Goal: Transaction & Acquisition: Download file/media

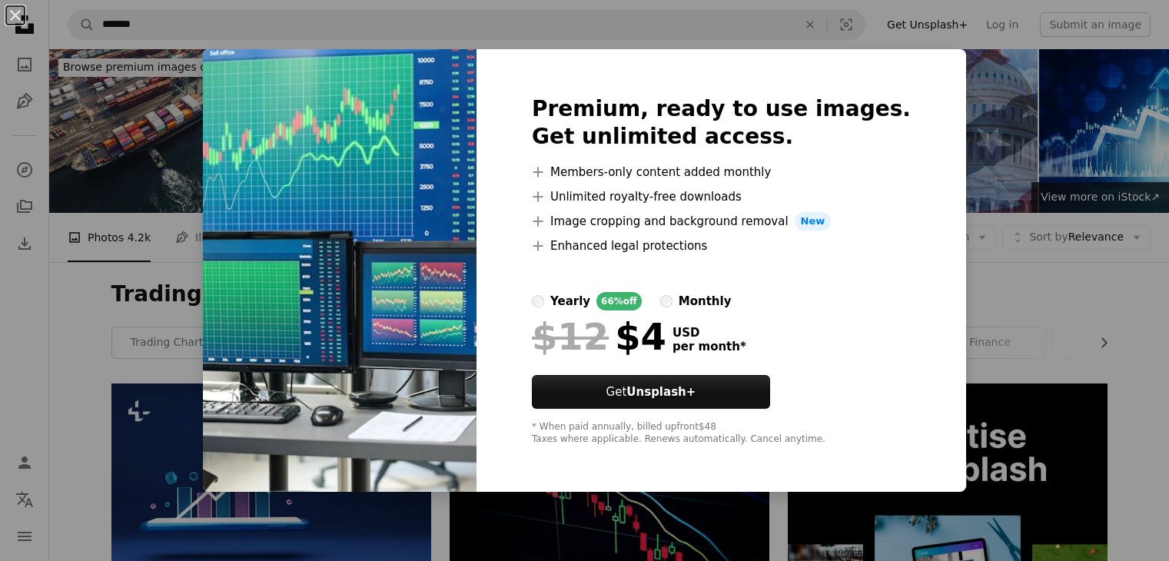
scroll to position [674, 0]
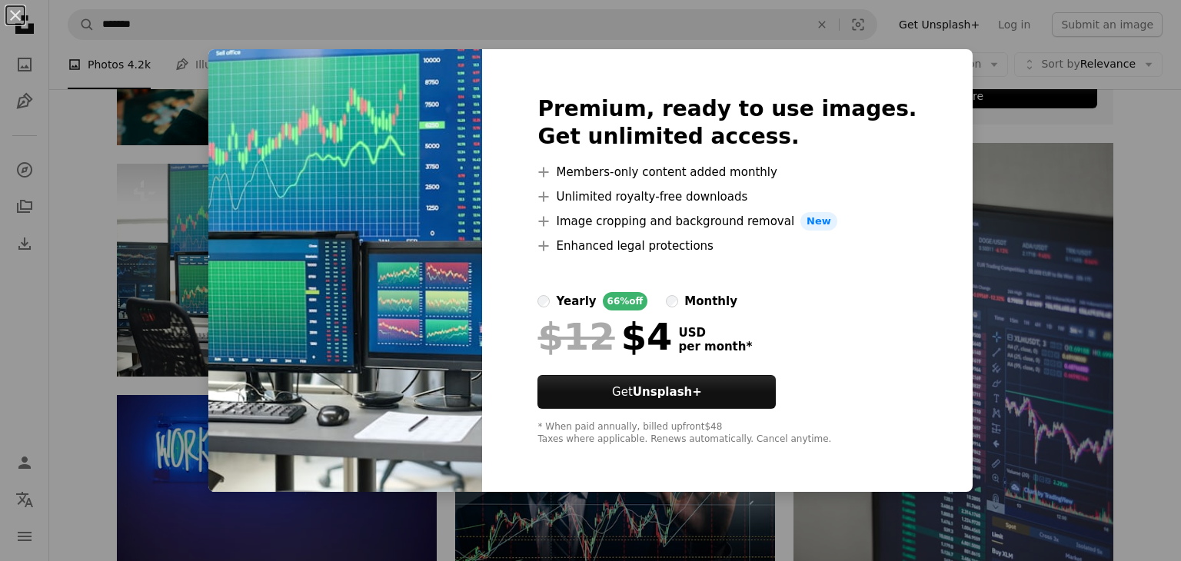
click at [1053, 349] on div "An X shape Premium, ready to use images. Get unlimited access. A plus sign Memb…" at bounding box center [590, 280] width 1181 height 561
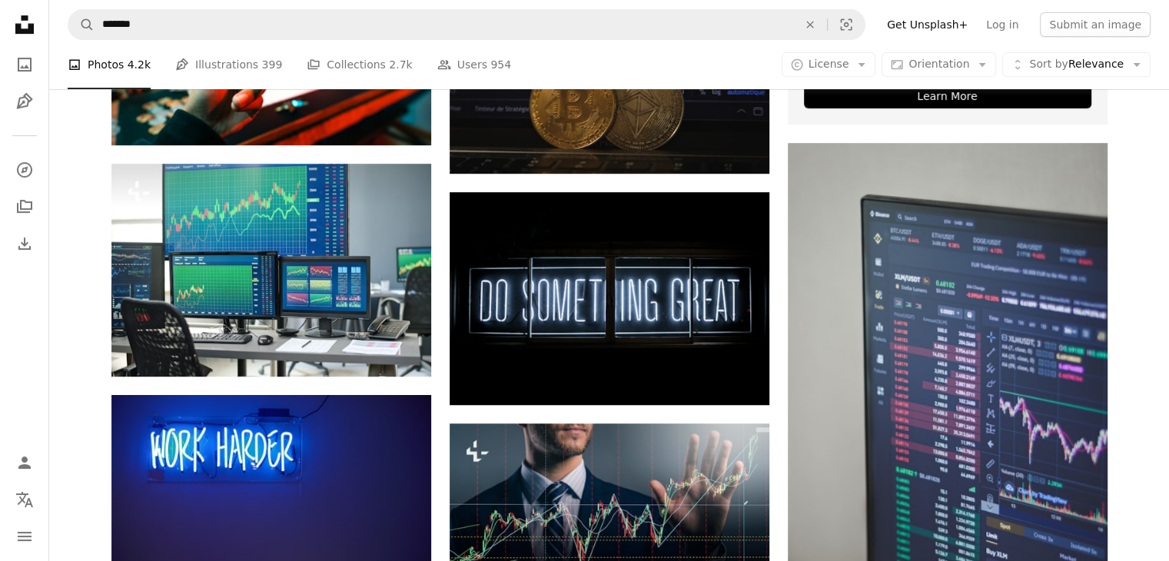
click at [5, 27] on nav "Unsplash logo Unsplash Home A photo Pen Tool A compass A stack of folders Downl…" at bounding box center [24, 280] width 49 height 561
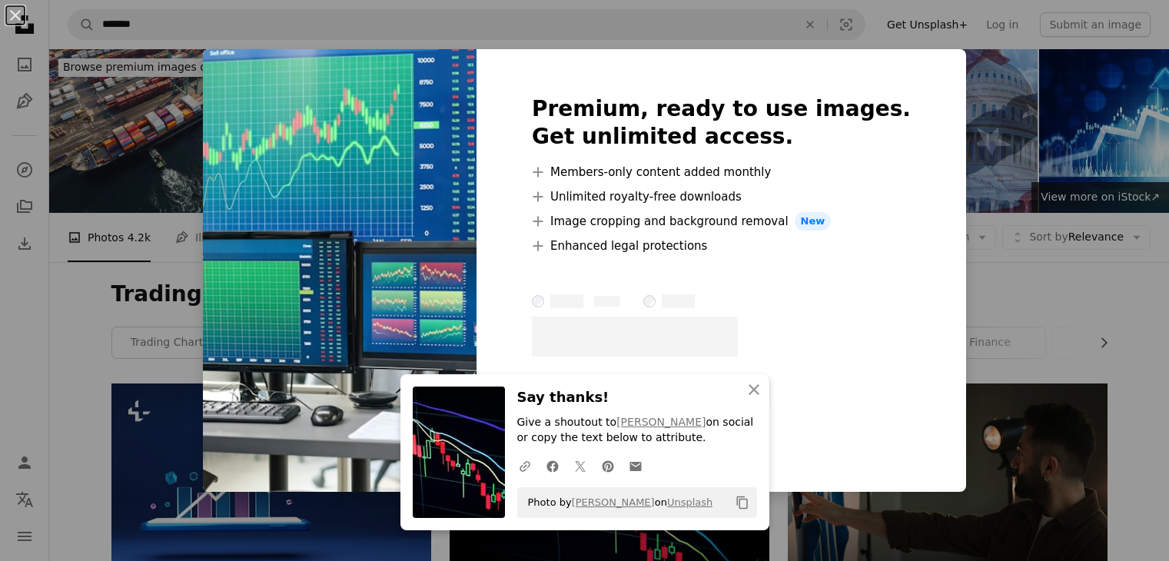
scroll to position [692, 0]
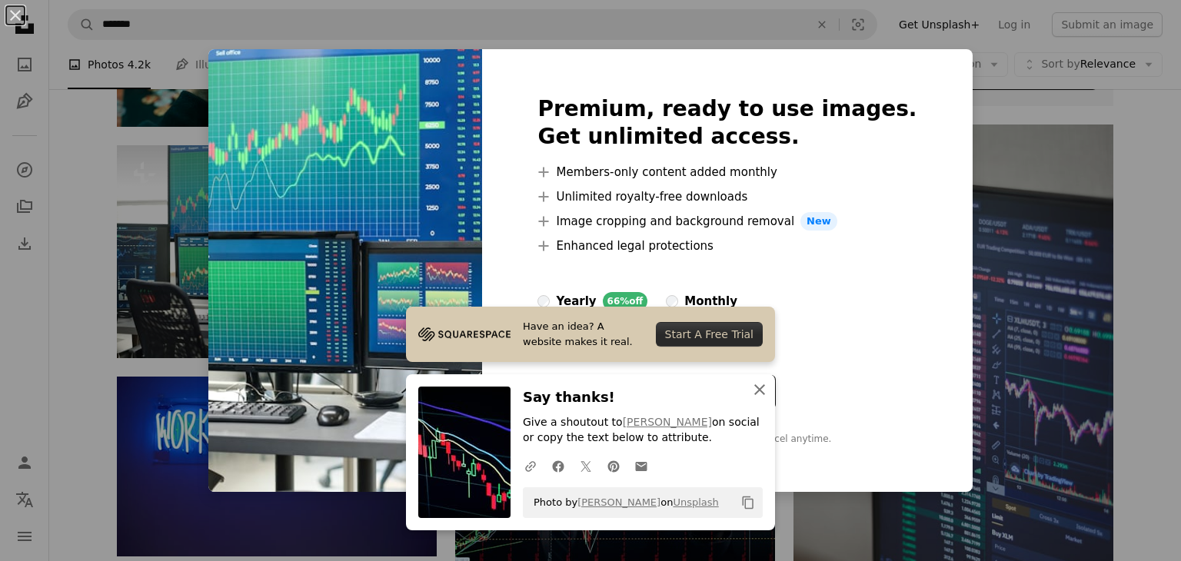
click at [750, 392] on icon "An X shape" at bounding box center [759, 390] width 18 height 18
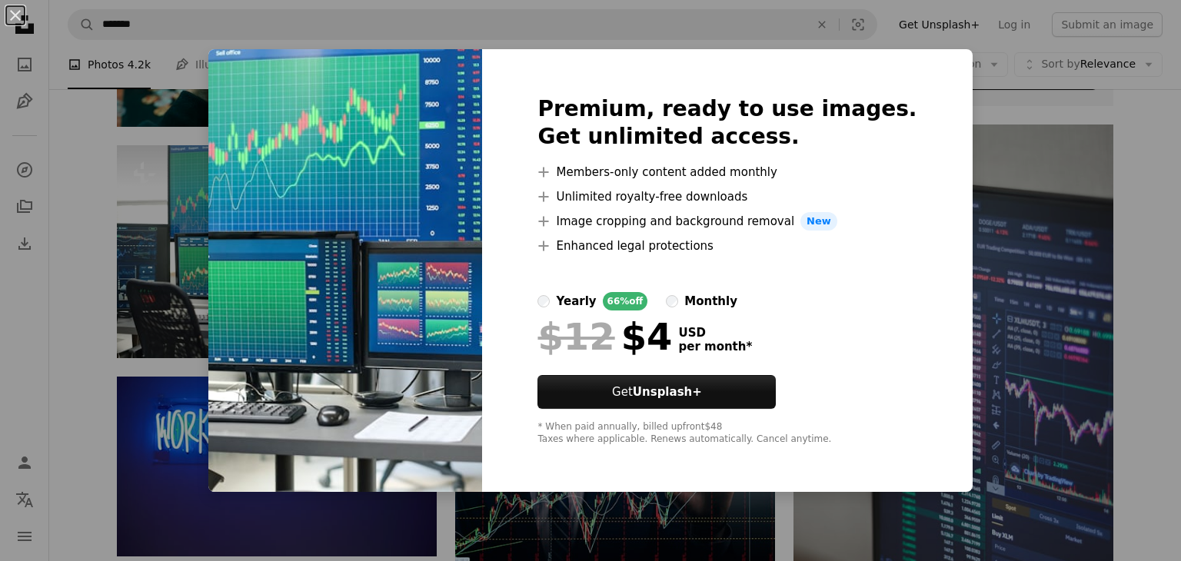
click at [946, 163] on div "An X shape Premium, ready to use images. Get unlimited access. A plus sign Memb…" at bounding box center [590, 280] width 1181 height 561
